Goal: Task Accomplishment & Management: Manage account settings

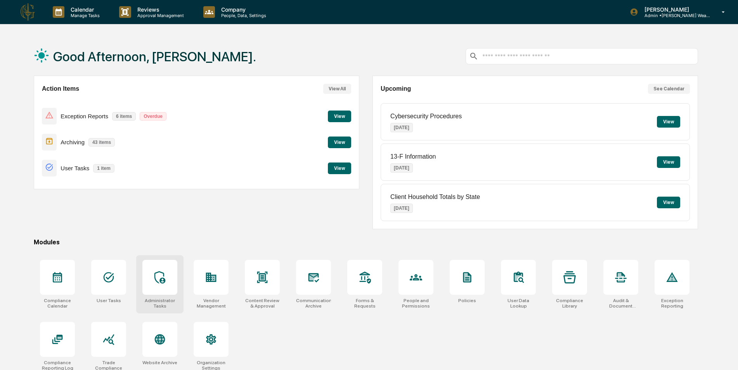
click at [159, 277] on icon at bounding box center [160, 277] width 12 height 12
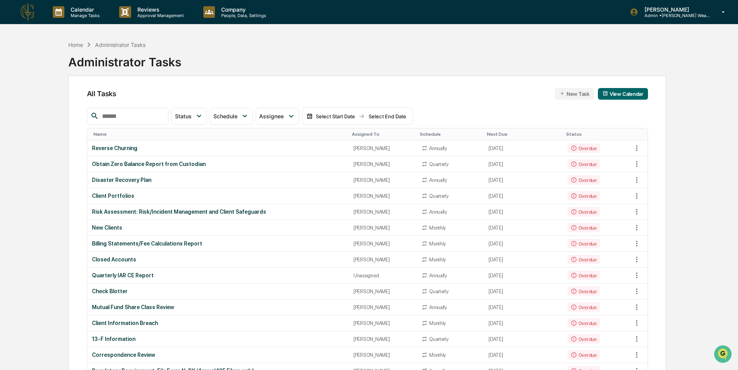
click at [165, 120] on input "text" at bounding box center [132, 116] width 66 height 10
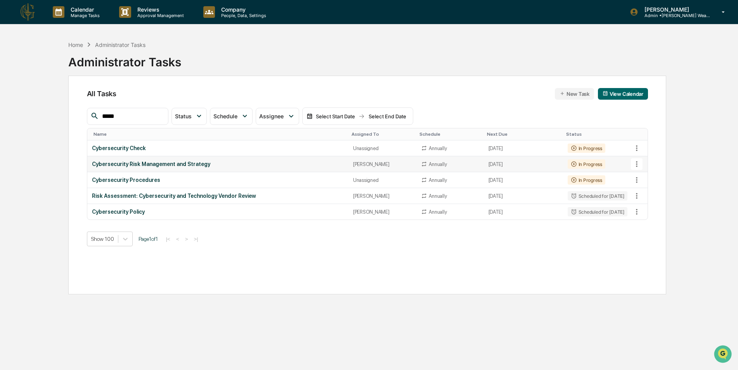
click at [635, 166] on icon at bounding box center [637, 164] width 9 height 9
click at [649, 205] on li "Delete Task" at bounding box center [666, 206] width 62 height 14
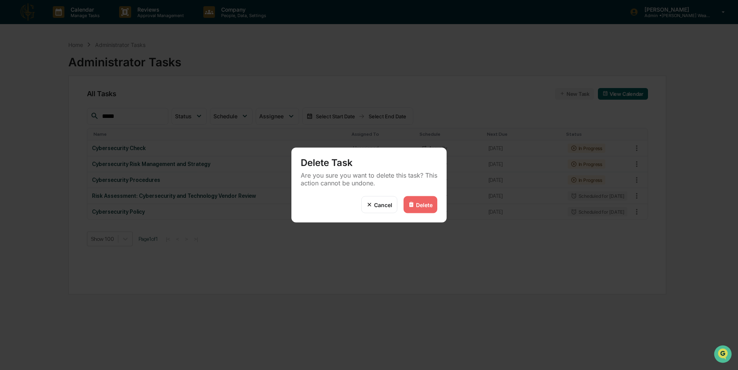
click at [416, 206] on div "Delete" at bounding box center [424, 204] width 17 height 7
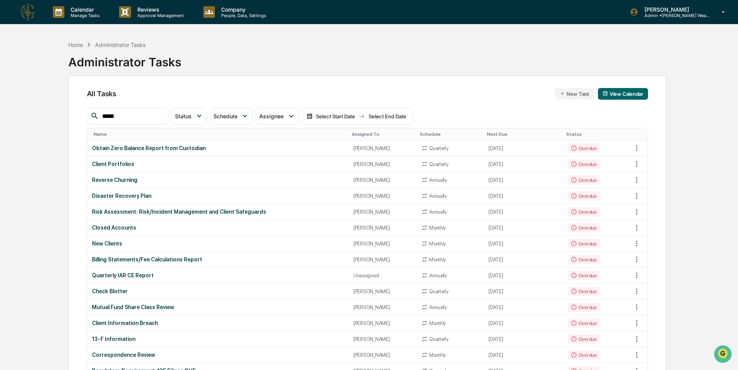
click at [133, 119] on input "*****" at bounding box center [132, 116] width 66 height 10
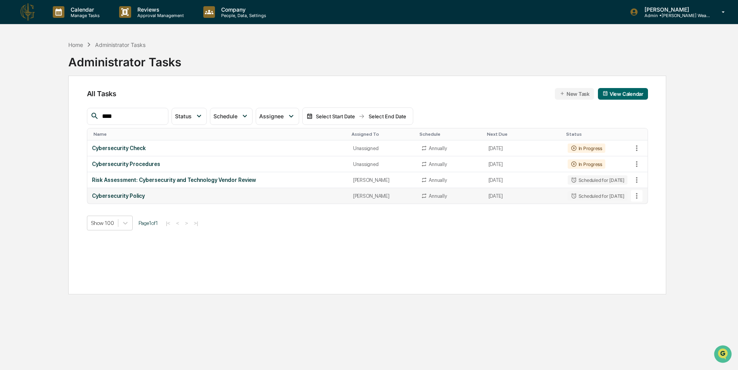
type input "****"
click at [637, 197] on icon at bounding box center [637, 196] width 9 height 9
click at [646, 239] on img at bounding box center [644, 239] width 6 height 6
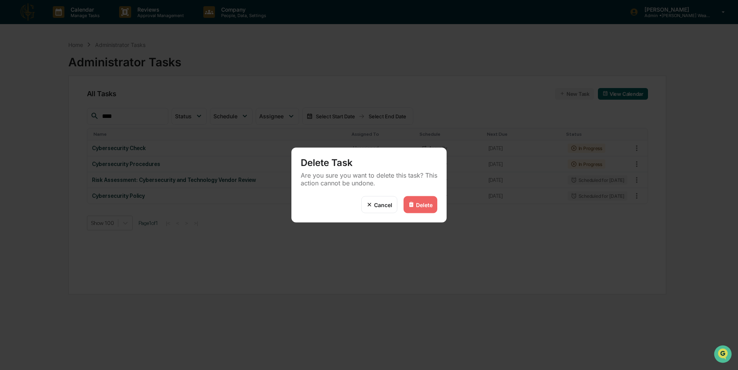
click at [419, 206] on div "Delete" at bounding box center [424, 204] width 17 height 7
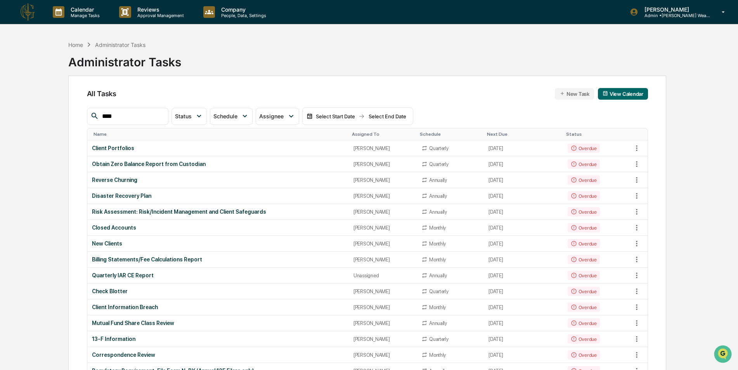
click at [352, 130] on th "Assigned To" at bounding box center [383, 134] width 68 height 12
click at [352, 133] on div "Assigned To" at bounding box center [383, 134] width 62 height 5
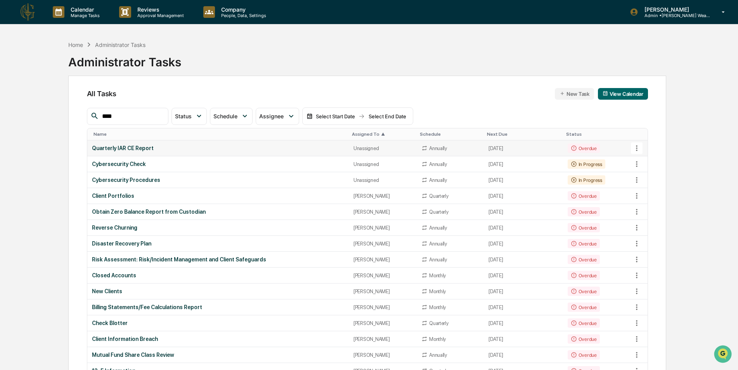
click at [251, 151] on div "Quarterly IAR CE Report" at bounding box center [218, 148] width 252 height 6
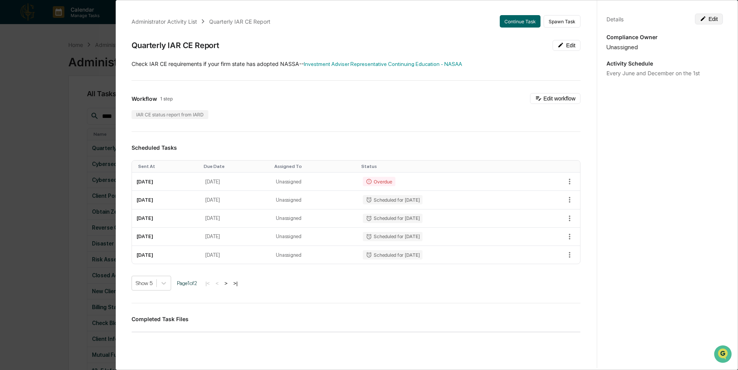
click at [710, 19] on button "Edit" at bounding box center [709, 19] width 28 height 11
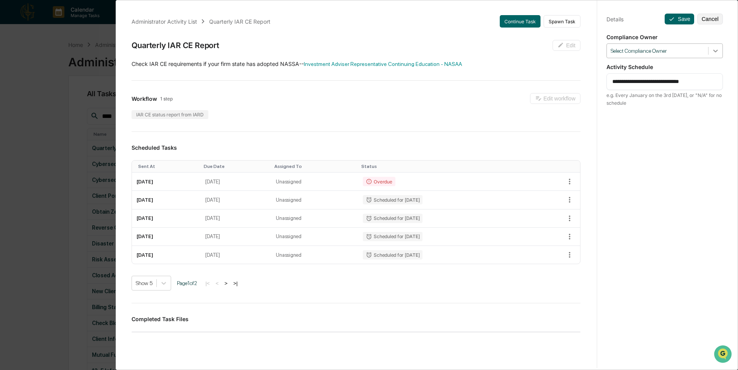
click at [714, 52] on icon at bounding box center [716, 51] width 8 height 8
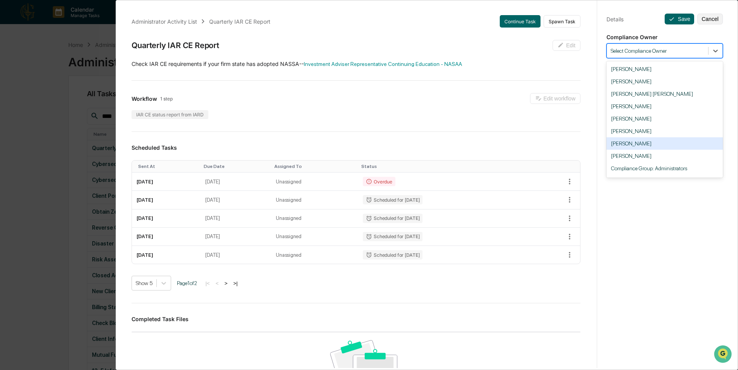
click at [651, 143] on div "[PERSON_NAME]" at bounding box center [665, 143] width 116 height 12
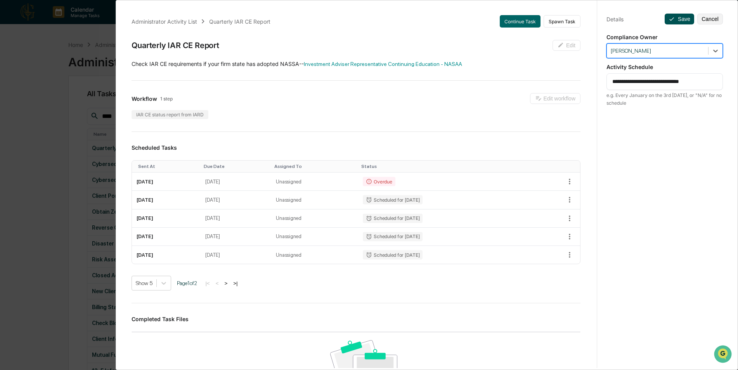
click at [677, 17] on button "Save" at bounding box center [679, 19] width 29 height 11
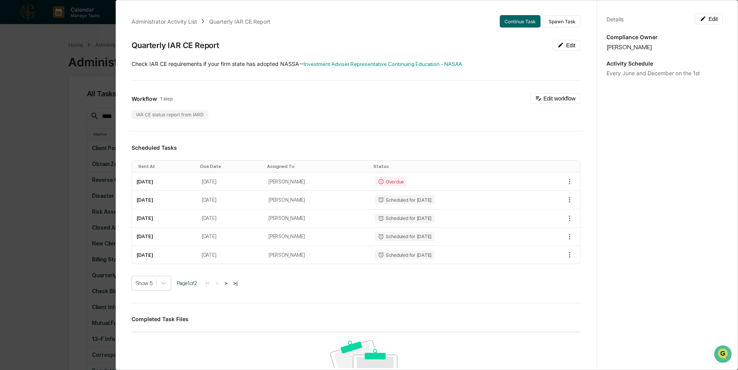
click at [52, 111] on div "Administrator Activity List Quarterly IAR CE Report Continue Task Spawn Task Qu…" at bounding box center [369, 185] width 738 height 370
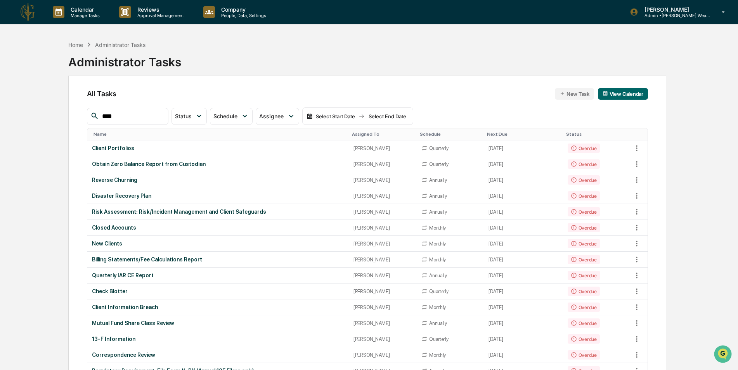
click at [364, 134] on div "Assigned To" at bounding box center [383, 134] width 62 height 5
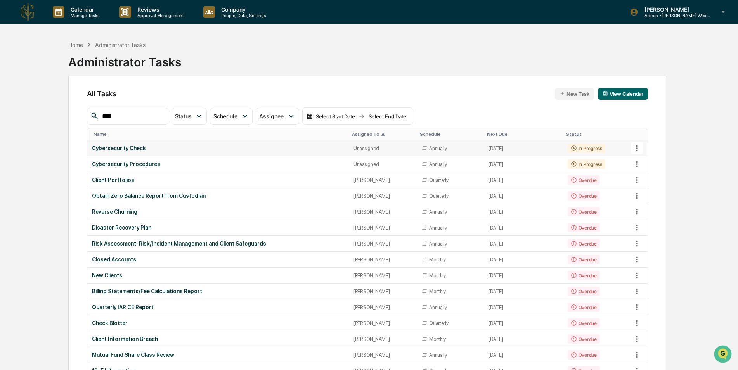
click at [253, 148] on div "Cybersecurity Check" at bounding box center [218, 148] width 252 height 6
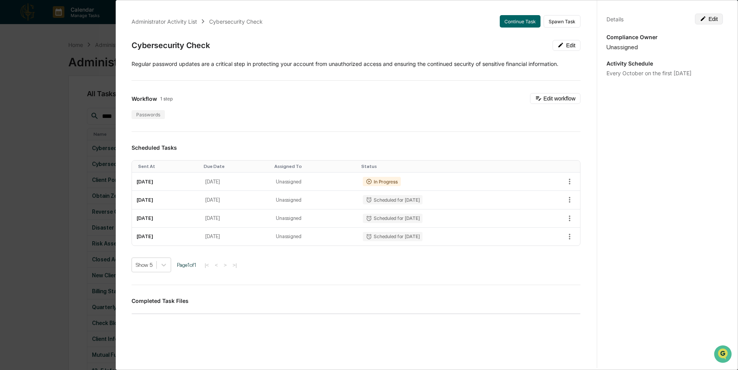
click at [710, 17] on button "Edit" at bounding box center [709, 19] width 28 height 11
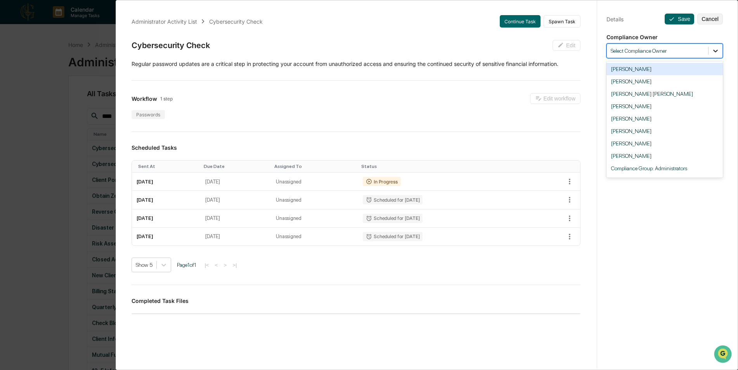
click at [714, 53] on icon at bounding box center [716, 51] width 8 height 8
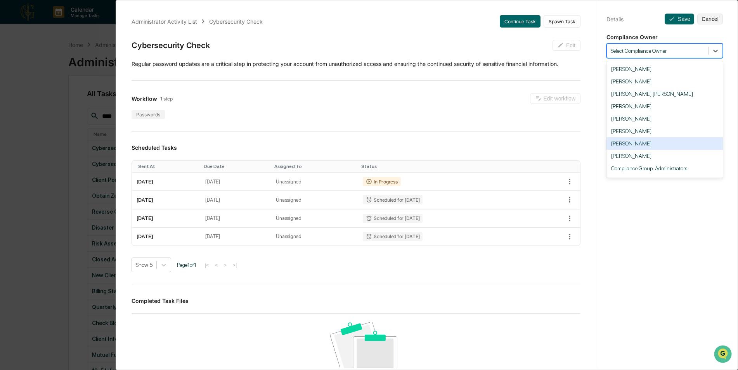
click at [667, 144] on div "[PERSON_NAME]" at bounding box center [665, 143] width 116 height 12
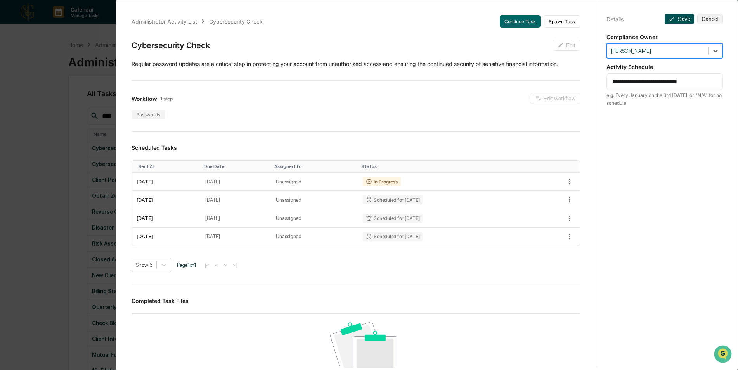
click at [672, 16] on button "Save" at bounding box center [679, 19] width 29 height 11
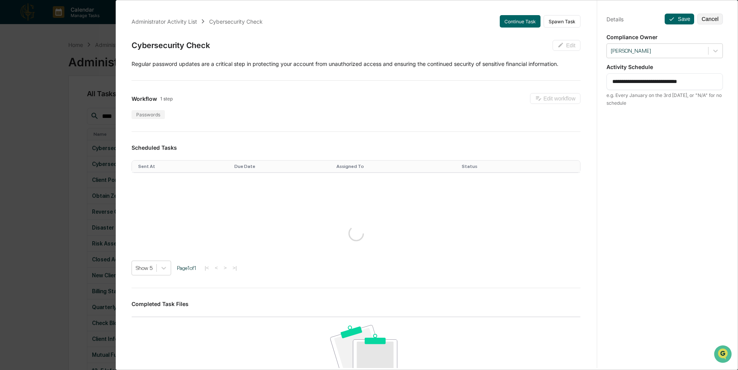
click at [55, 114] on div "**********" at bounding box center [369, 185] width 738 height 370
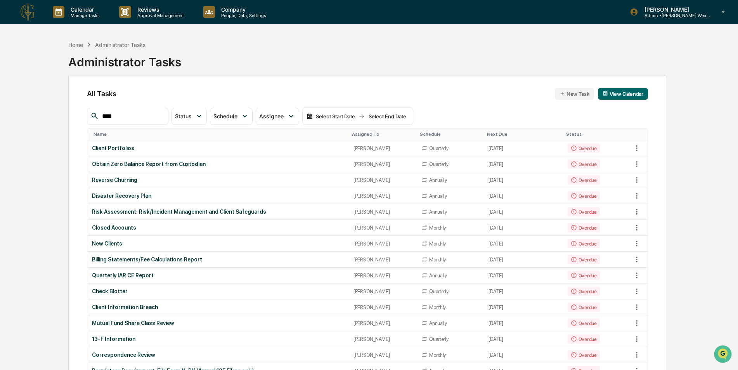
click at [352, 133] on div "Assigned To" at bounding box center [383, 134] width 62 height 5
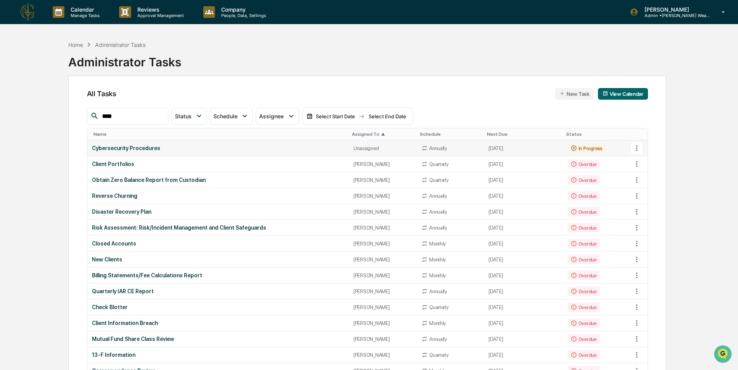
click at [247, 145] on div "Cybersecurity Procedures" at bounding box center [218, 148] width 252 height 6
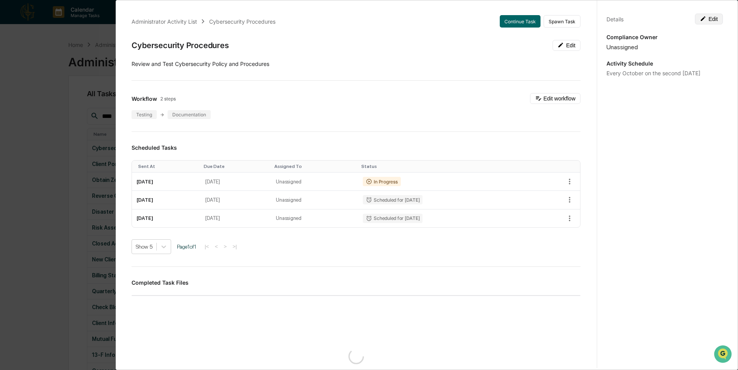
click at [707, 19] on button "Edit" at bounding box center [709, 19] width 28 height 11
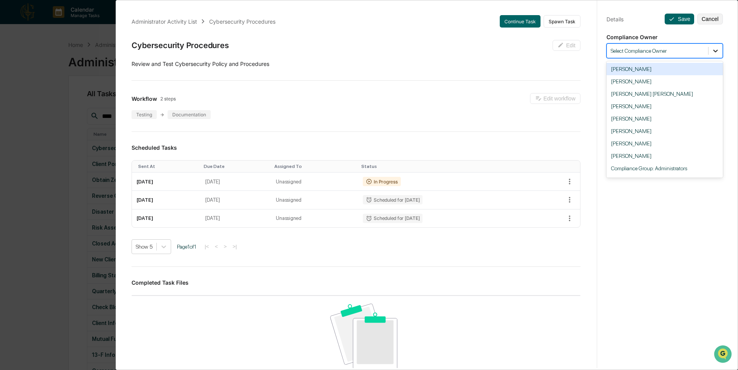
click at [714, 52] on icon at bounding box center [716, 51] width 8 height 8
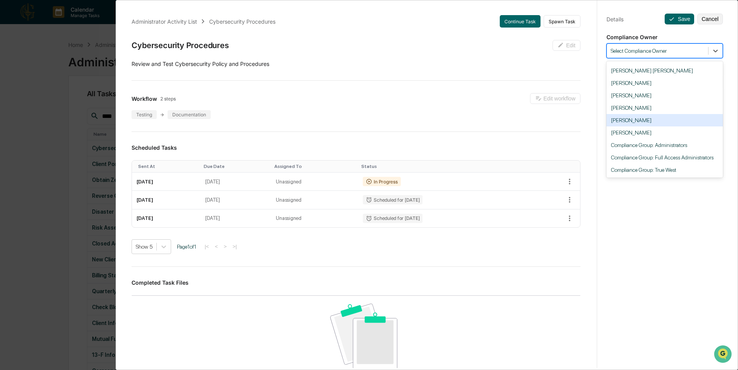
click at [655, 120] on div "[PERSON_NAME]" at bounding box center [665, 120] width 116 height 12
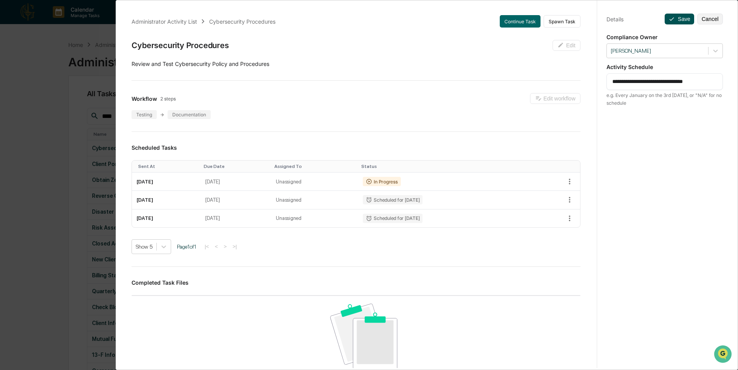
click at [678, 22] on button "Save" at bounding box center [679, 19] width 29 height 11
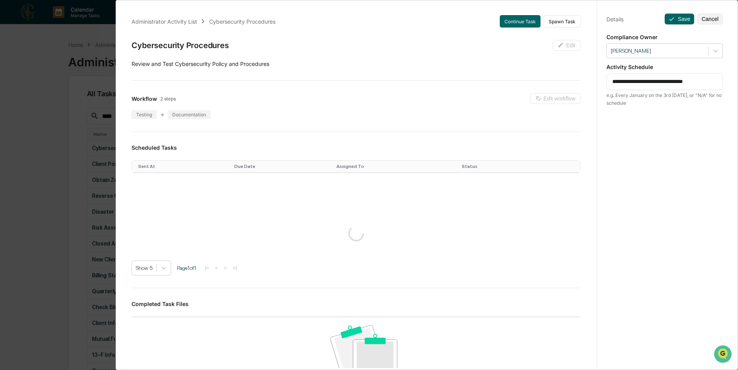
click at [42, 130] on div "**********" at bounding box center [369, 185] width 738 height 370
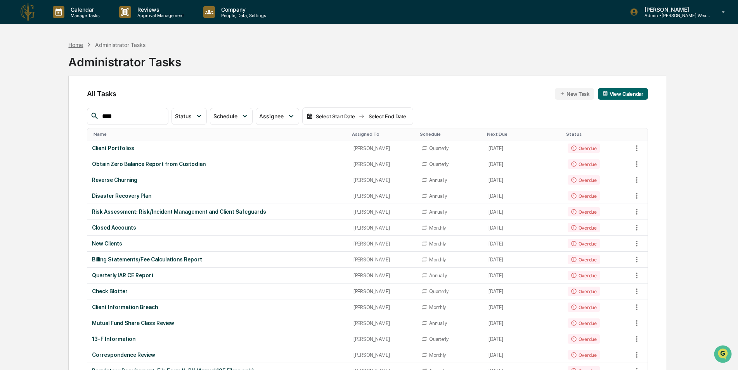
click at [77, 45] on div "Home" at bounding box center [75, 45] width 15 height 7
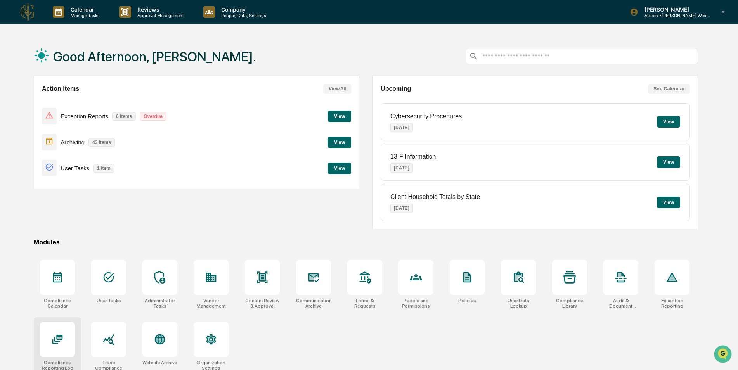
click at [58, 347] on div at bounding box center [57, 339] width 35 height 35
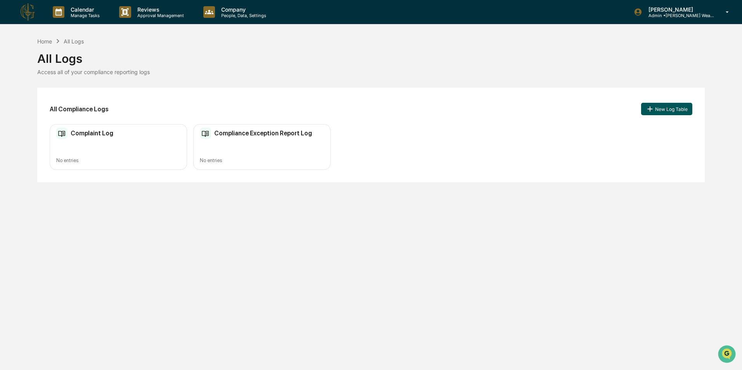
click at [649, 110] on icon at bounding box center [650, 109] width 9 height 9
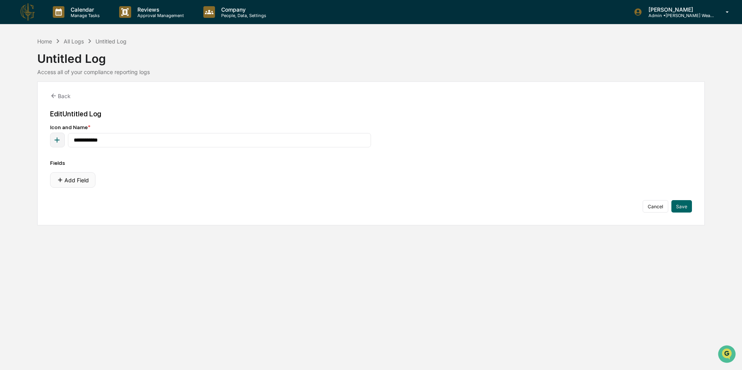
click at [79, 179] on button "Add Field" at bounding box center [72, 180] width 45 height 16
click at [674, 16] on p "Admin • Guerra Wealth Advisors" at bounding box center [678, 15] width 72 height 5
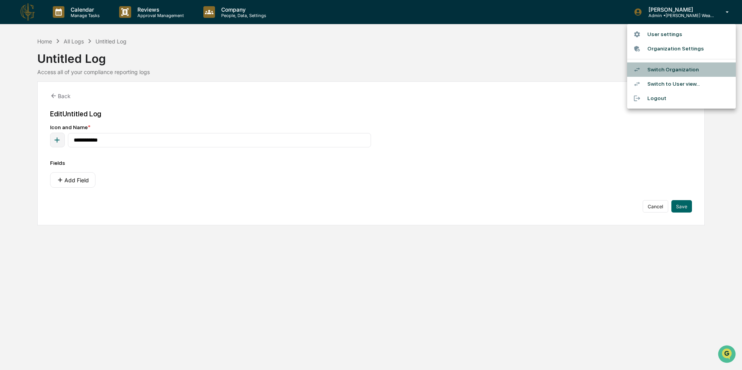
click at [672, 66] on li "Switch Organization" at bounding box center [681, 69] width 109 height 14
